Goal: Book appointment/travel/reservation

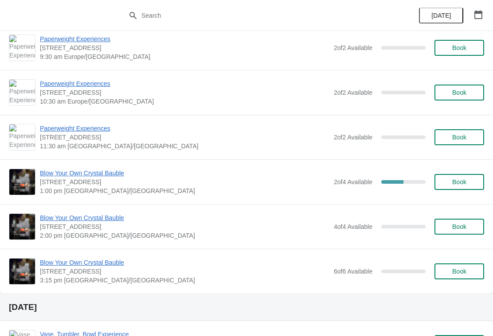
scroll to position [602, 0]
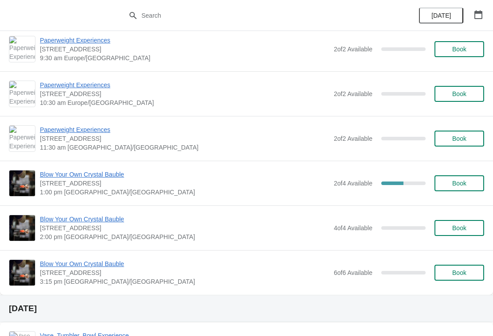
click at [465, 229] on span "Book" at bounding box center [459, 228] width 14 height 7
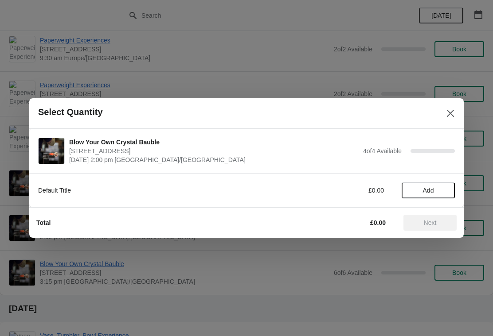
click at [442, 191] on span "Add" at bounding box center [428, 190] width 37 height 7
click at [440, 226] on span "Next" at bounding box center [429, 222] width 39 height 7
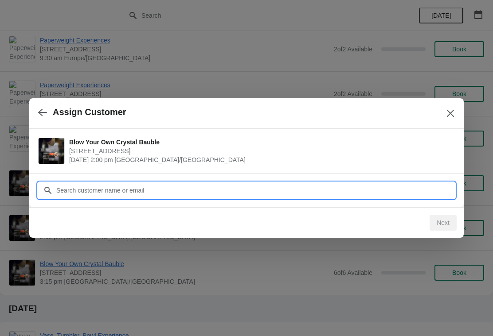
click at [348, 188] on input "Customer" at bounding box center [255, 191] width 399 height 16
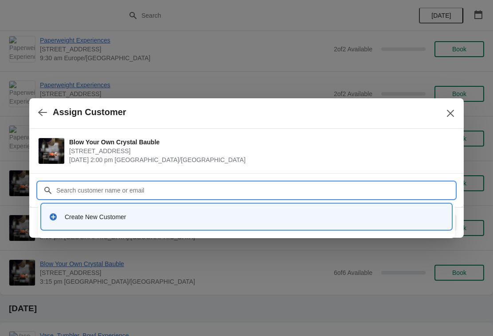
click at [114, 215] on div "Create New Customer" at bounding box center [254, 217] width 379 height 9
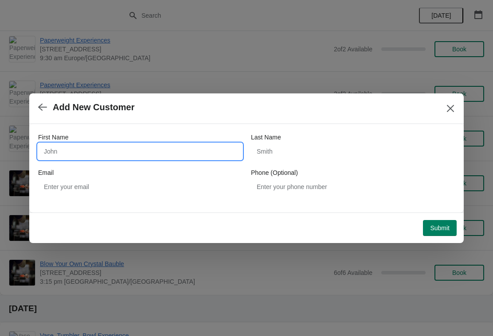
click at [149, 147] on input "First Name" at bounding box center [140, 152] width 204 height 16
type input "[PERSON_NAME]"
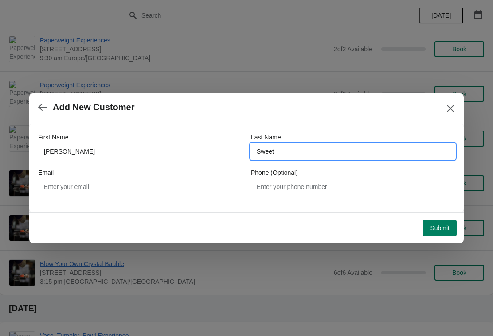
type input "Sweet"
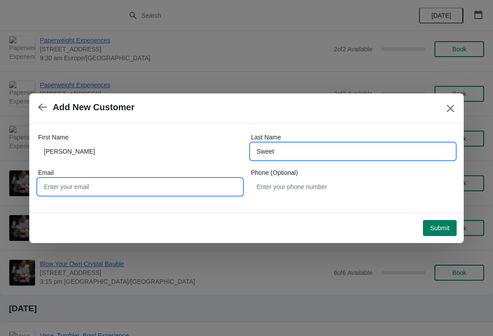
click at [140, 187] on input "Email" at bounding box center [140, 187] width 204 height 16
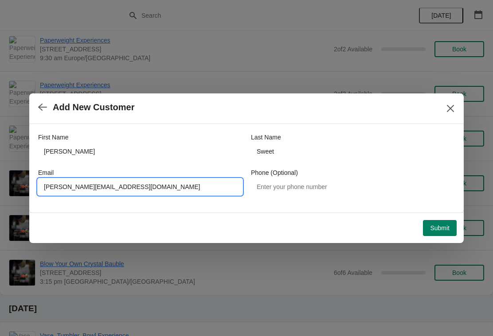
type input "[PERSON_NAME][EMAIL_ADDRESS][DOMAIN_NAME]"
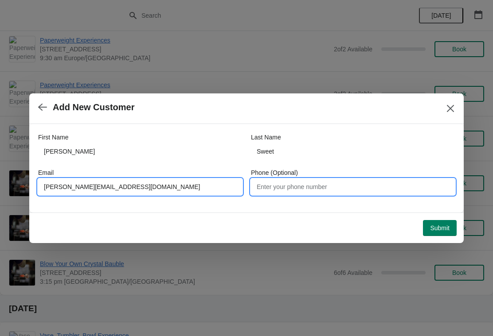
click at [305, 185] on input "Phone (Optional)" at bounding box center [353, 187] width 204 height 16
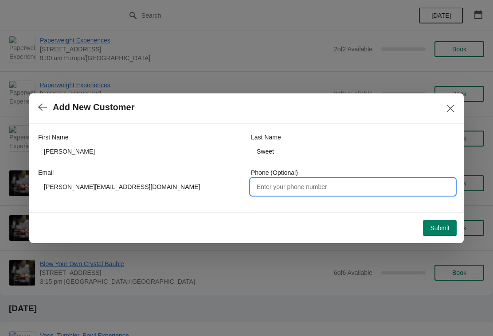
click at [437, 227] on span "Submit" at bounding box center [440, 228] width 20 height 7
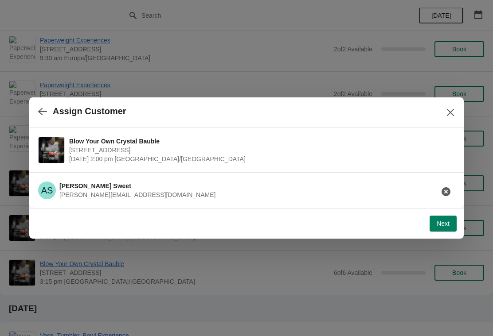
click at [441, 223] on span "Next" at bounding box center [443, 223] width 13 height 7
select select "Yes, I will collect"
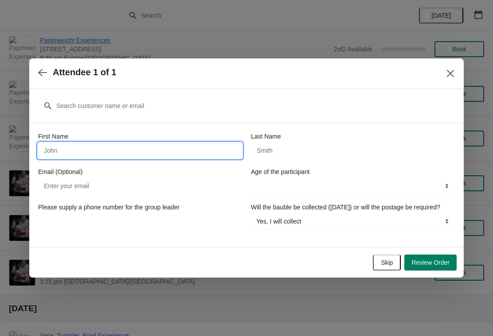
click at [171, 145] on input "First Name" at bounding box center [140, 151] width 204 height 16
type input "[PERSON_NAME]"
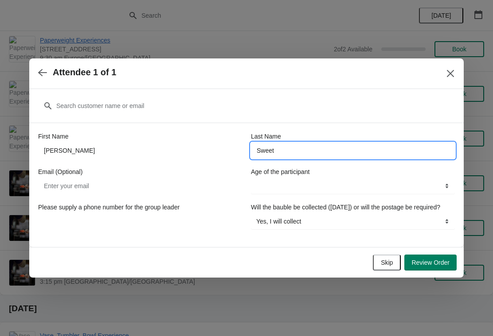
type input "Sweet"
click at [173, 179] on input "Email (Optional)" at bounding box center [140, 186] width 204 height 16
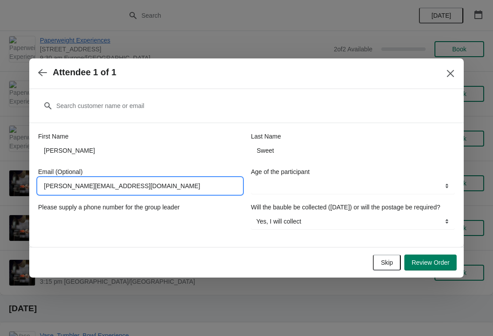
type input "[PERSON_NAME][EMAIL_ADDRESS][DOMAIN_NAME]"
click at [322, 183] on select "8-12 years 13-17 years 18 years and over" at bounding box center [353, 186] width 204 height 16
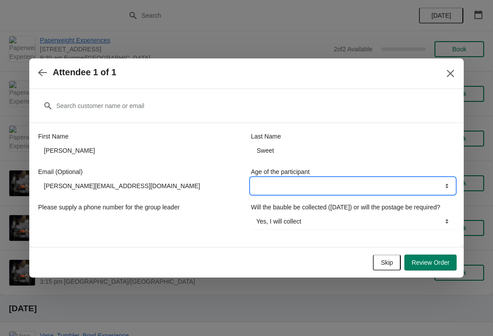
select select "18 years and over"
